Goal: Information Seeking & Learning: Learn about a topic

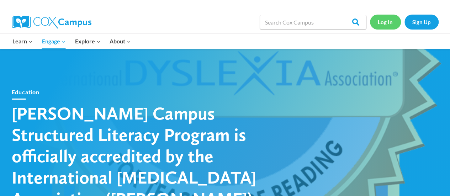
click at [385, 27] on link "Log In" at bounding box center [385, 22] width 31 height 15
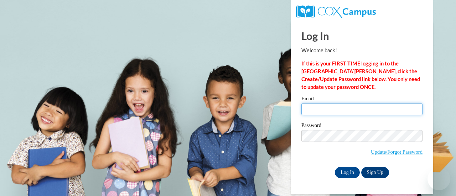
click at [345, 105] on input "Email" at bounding box center [361, 109] width 121 height 12
type input "[PERSON_NAME][EMAIL_ADDRESS][PERSON_NAME][DOMAIN_NAME]"
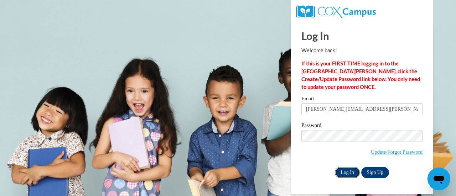
click at [344, 172] on input "Log In" at bounding box center [347, 172] width 25 height 11
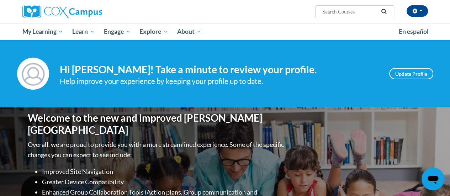
click at [329, 10] on input "Search..." at bounding box center [350, 11] width 57 height 9
type input "teaching writing K3"
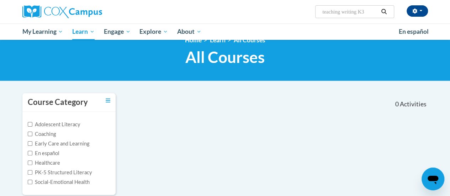
scroll to position [14, 0]
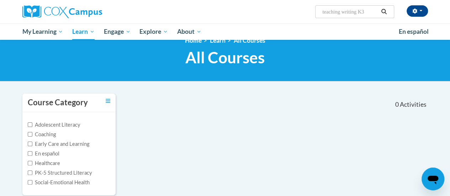
click at [361, 12] on input "teaching writing K3" at bounding box center [350, 11] width 57 height 9
type input "teaching writing to K3"
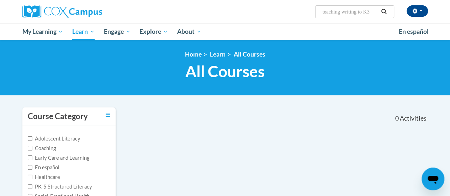
click at [376, 10] on input "teaching writing to K3" at bounding box center [350, 11] width 57 height 9
type input "t"
type input "teaching writing"
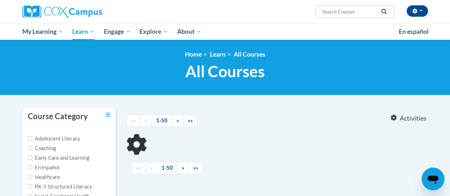
type input "teaching writing"
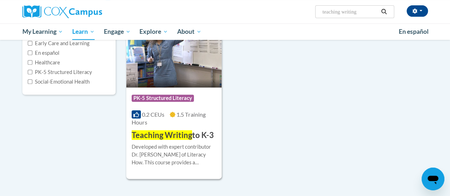
scroll to position [117, 0]
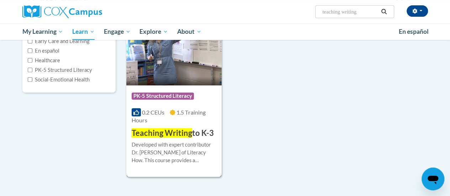
click at [182, 144] on div "Developed with expert contributor Dr. [PERSON_NAME] of Literacy How. This cours…" at bounding box center [174, 152] width 85 height 23
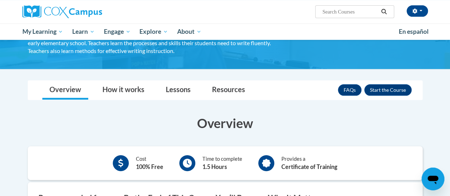
scroll to position [72, 0]
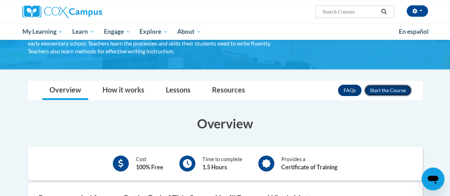
click at [384, 92] on button "Enroll" at bounding box center [387, 90] width 47 height 11
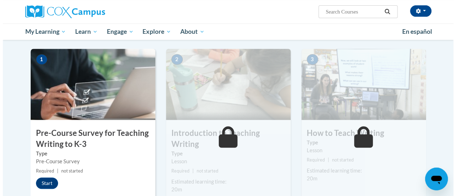
scroll to position [183, 0]
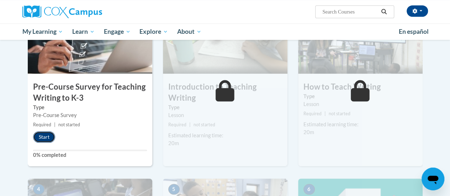
click at [46, 136] on button "Start" at bounding box center [44, 136] width 22 height 11
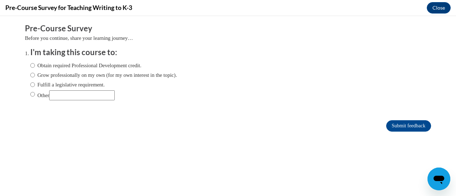
scroll to position [0, 0]
click at [30, 66] on input "Obtain required Professional Development credit." at bounding box center [32, 66] width 5 height 8
radio input "true"
click at [404, 126] on input "Submit feedback" at bounding box center [408, 125] width 45 height 11
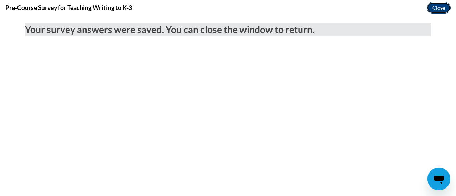
click at [444, 8] on button "Close" at bounding box center [438, 7] width 24 height 11
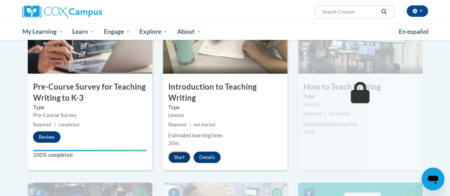
click at [182, 156] on button "Start" at bounding box center [179, 157] width 22 height 11
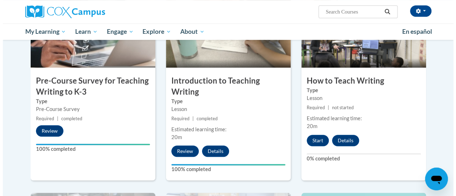
scroll to position [183, 0]
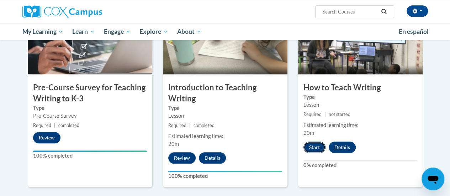
click at [314, 145] on button "Start" at bounding box center [315, 147] width 22 height 11
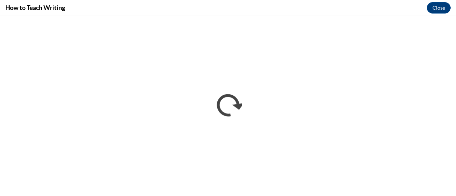
scroll to position [0, 0]
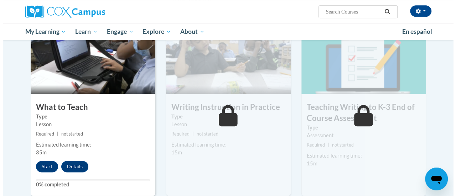
scroll to position [360, 0]
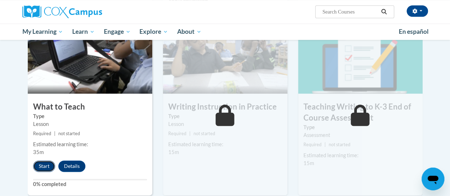
click at [40, 167] on button "Start" at bounding box center [44, 166] width 22 height 11
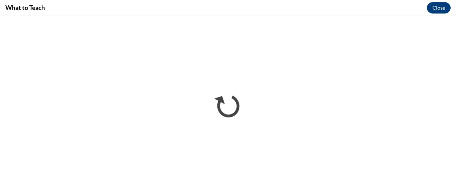
scroll to position [0, 0]
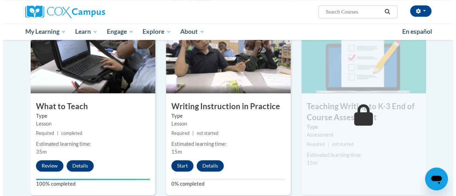
scroll to position [365, 0]
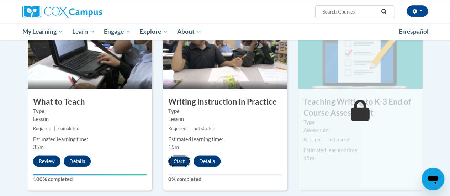
click at [182, 158] on button "Start" at bounding box center [179, 161] width 22 height 11
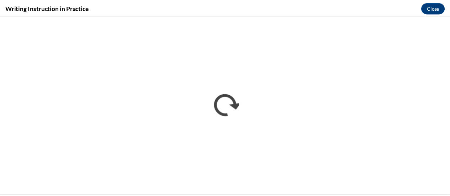
scroll to position [0, 0]
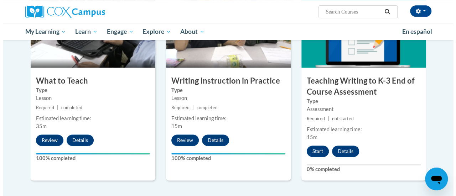
scroll to position [386, 0]
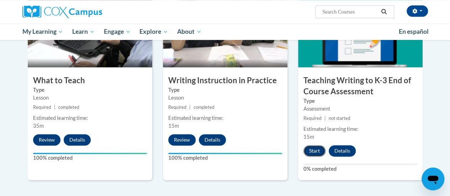
click at [315, 150] on button "Start" at bounding box center [315, 150] width 22 height 11
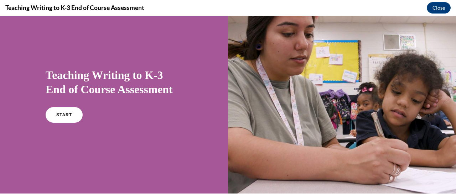
scroll to position [17, 0]
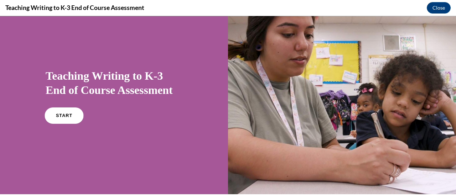
click at [66, 115] on span "START" at bounding box center [64, 115] width 16 height 5
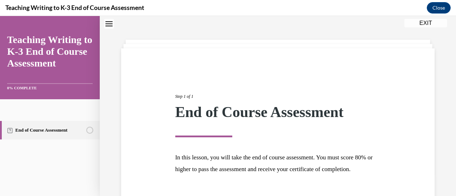
scroll to position [83, 0]
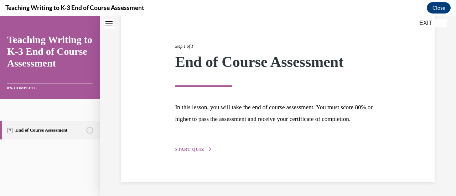
click at [189, 150] on span "START QUIZ" at bounding box center [189, 149] width 29 height 5
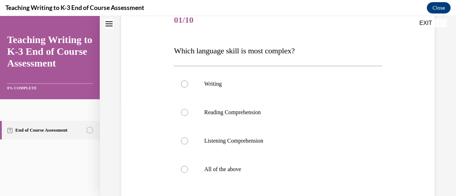
scroll to position [93, 0]
click at [186, 166] on label "All of the above" at bounding box center [277, 169] width 207 height 28
click at [186, 166] on input "All of the above" at bounding box center [184, 169] width 7 height 7
radio input "true"
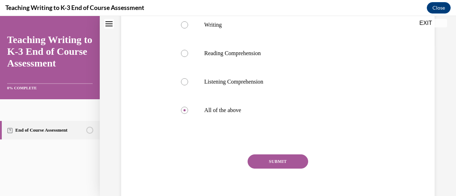
click at [264, 161] on button "SUBMIT" at bounding box center [277, 161] width 61 height 14
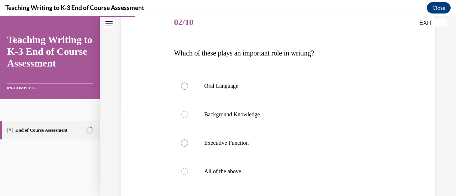
scroll to position [91, 0]
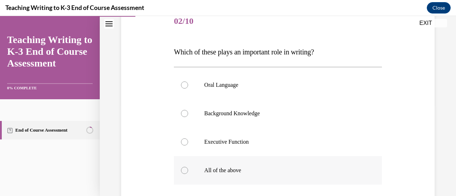
click at [258, 173] on p "All of the above" at bounding box center [283, 170] width 159 height 7
click at [188, 173] on input "All of the above" at bounding box center [184, 170] width 7 height 7
radio input "true"
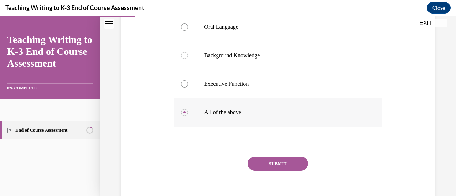
scroll to position [153, 0]
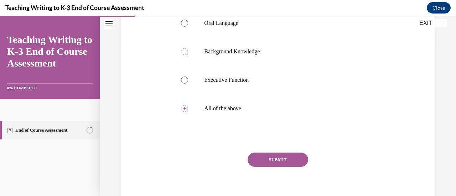
click at [269, 161] on button "SUBMIT" at bounding box center [277, 160] width 61 height 14
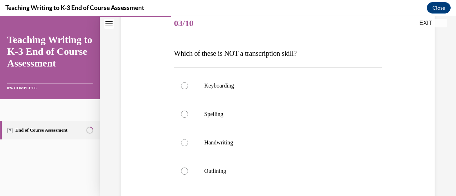
scroll to position [90, 0]
click at [253, 170] on p "Outlining" at bounding box center [283, 170] width 159 height 7
click at [188, 170] on input "Outlining" at bounding box center [184, 170] width 7 height 7
radio input "true"
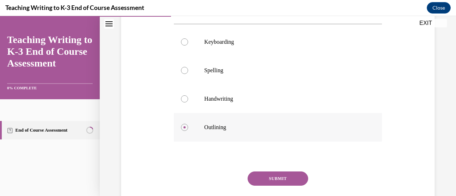
scroll to position [143, 0]
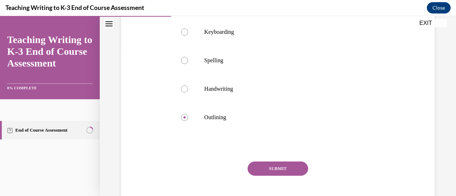
click at [255, 170] on button "SUBMIT" at bounding box center [277, 169] width 61 height 14
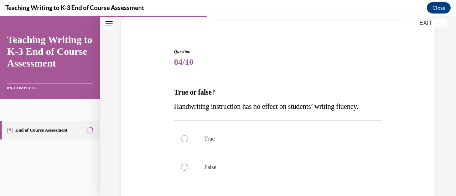
scroll to position [51, 0]
click at [255, 170] on label "False" at bounding box center [277, 167] width 207 height 28
click at [188, 170] on input "False" at bounding box center [184, 166] width 7 height 7
radio input "true"
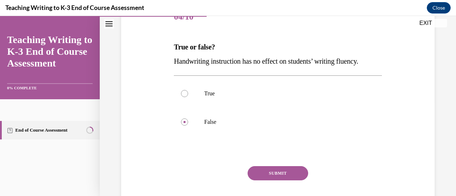
click at [255, 170] on button "SUBMIT" at bounding box center [277, 173] width 61 height 14
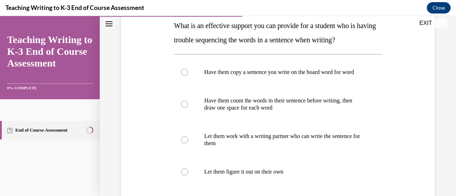
scroll to position [116, 0]
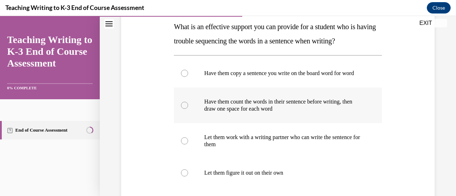
click at [264, 112] on p "Have them count the words in their sentence before writing, then draw one space…" at bounding box center [283, 105] width 159 height 14
click at [188, 109] on input "Have them count the words in their sentence before writing, then draw one space…" at bounding box center [184, 105] width 7 height 7
radio input "true"
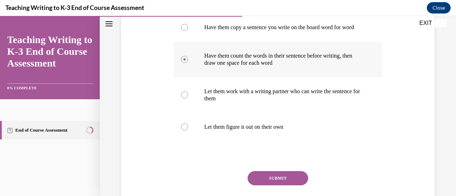
scroll to position [177, 0]
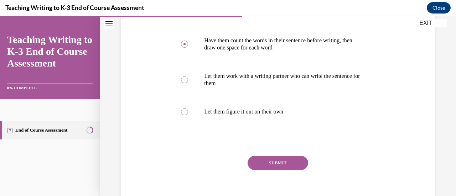
click at [272, 170] on button "SUBMIT" at bounding box center [277, 163] width 61 height 14
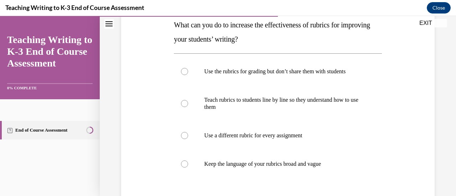
scroll to position [118, 0]
click at [222, 106] on p "Teach rubrics to students line by line so they understand how to use them" at bounding box center [283, 103] width 159 height 14
click at [188, 106] on input "Teach rubrics to students line by line so they understand how to use them" at bounding box center [184, 103] width 7 height 7
radio input "true"
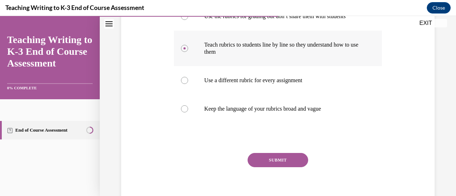
scroll to position [190, 0]
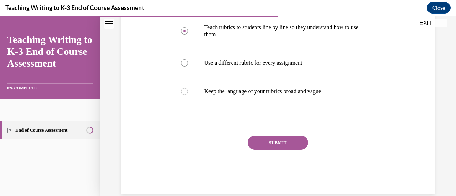
click at [265, 146] on button "SUBMIT" at bounding box center [277, 143] width 61 height 14
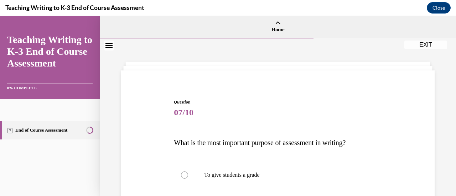
click at [108, 43] on icon "Close navigation menu" at bounding box center [108, 45] width 7 height 5
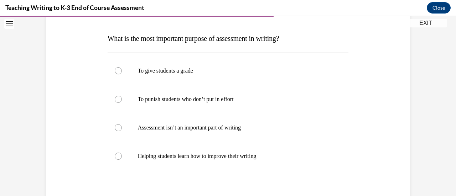
scroll to position [104, 0]
click at [136, 152] on label "Helping students learn how to improve their writing" at bounding box center [227, 156] width 241 height 28
click at [122, 153] on input "Helping students learn how to improve their writing" at bounding box center [118, 156] width 7 height 7
radio input "true"
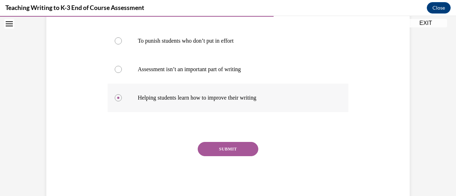
scroll to position [163, 0]
click at [206, 151] on button "SUBMIT" at bounding box center [228, 149] width 61 height 14
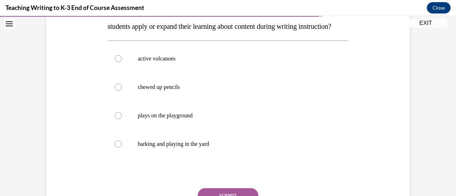
scroll to position [130, 0]
click at [201, 63] on p "active volcanoes" at bounding box center [234, 59] width 193 height 7
click at [122, 63] on input "active volcanoes" at bounding box center [118, 59] width 7 height 7
radio input "true"
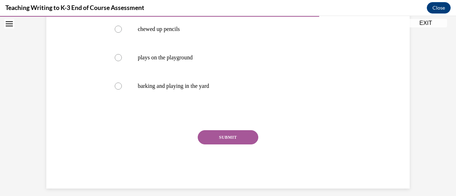
scroll to position [189, 0]
click at [225, 144] on button "SUBMIT" at bounding box center [228, 137] width 61 height 14
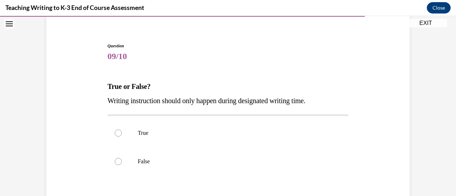
scroll to position [57, 0]
click at [225, 153] on label "False" at bounding box center [227, 161] width 241 height 28
click at [122, 158] on input "False" at bounding box center [118, 161] width 7 height 7
radio input "true"
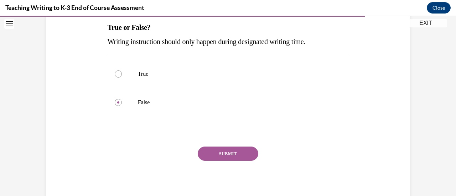
scroll to position [123, 0]
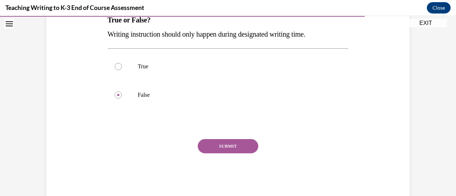
click at [225, 153] on button "SUBMIT" at bounding box center [228, 146] width 61 height 14
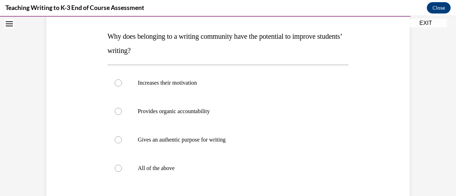
scroll to position [109, 0]
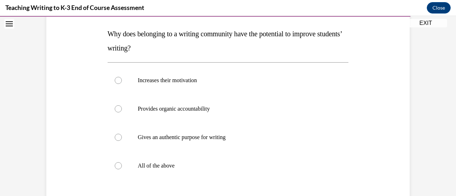
click at [225, 153] on label "All of the above" at bounding box center [227, 166] width 241 height 28
click at [122, 162] on input "All of the above" at bounding box center [118, 165] width 7 height 7
radio input "true"
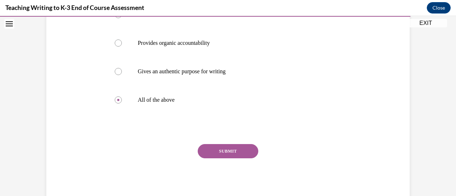
click at [225, 153] on button "SUBMIT" at bounding box center [228, 151] width 61 height 14
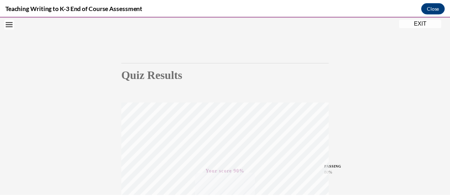
scroll to position [36, 0]
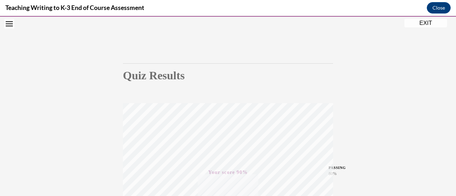
click at [419, 22] on button "EXIT" at bounding box center [425, 23] width 43 height 9
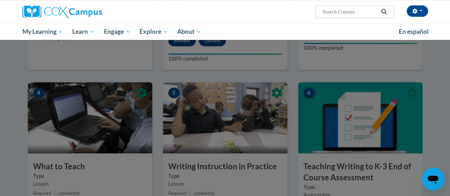
scroll to position [305, 0]
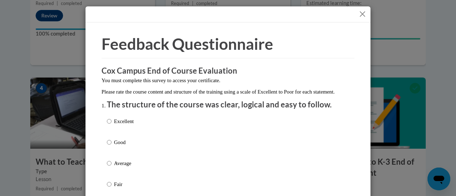
click at [251, 66] on h3 "Cox Campus End of Course Evaluation" at bounding box center [227, 70] width 253 height 11
click at [358, 15] on button "Close" at bounding box center [362, 14] width 9 height 9
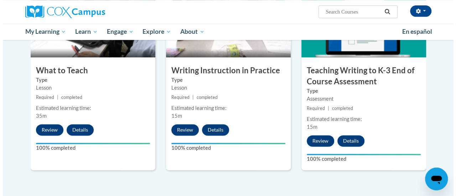
scroll to position [396, 0]
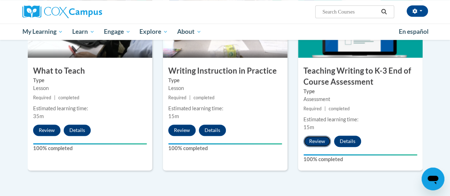
click at [317, 142] on button "Review" at bounding box center [317, 141] width 27 height 11
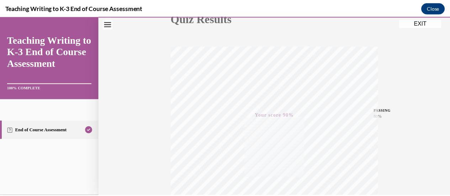
scroll to position [93, 0]
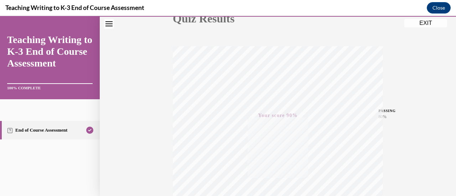
click at [423, 22] on button "EXIT" at bounding box center [425, 23] width 43 height 9
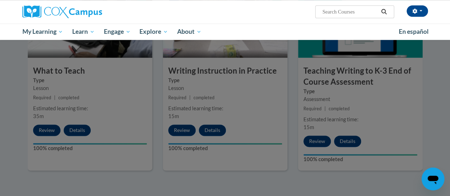
click at [349, 140] on div at bounding box center [225, 98] width 450 height 196
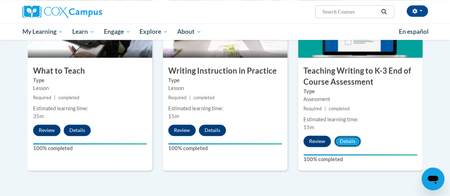
click at [349, 140] on button "Details" at bounding box center [347, 141] width 27 height 11
